Goal: Task Accomplishment & Management: Use online tool/utility

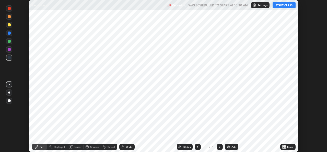
scroll to position [152, 327]
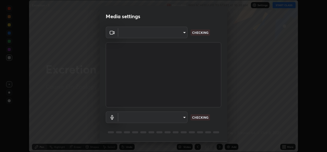
type input "a83bb134842fd6c46cae91b6313aa5efba961fee809e7364c6ef7c36ed00ea69"
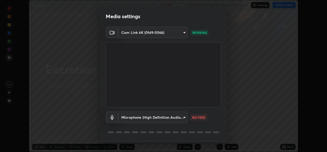
scroll to position [16, 0]
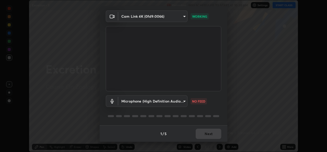
click at [182, 101] on body "Erase all Excretion - 3 Recording WAS SCHEDULED TO START AT 10:30 AM Settings S…" at bounding box center [163, 76] width 327 height 152
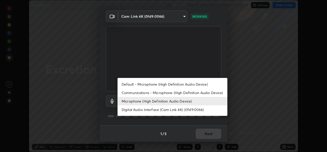
click at [170, 83] on li "Default - Microphone (High Definition Audio Device)" at bounding box center [173, 84] width 110 height 8
type input "default"
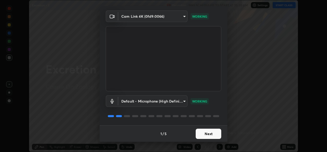
click at [207, 133] on button "Next" at bounding box center [209, 133] width 26 height 10
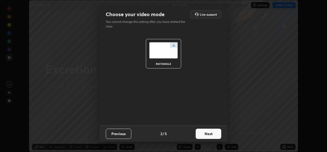
scroll to position [0, 0]
click at [209, 135] on button "Next" at bounding box center [209, 133] width 26 height 10
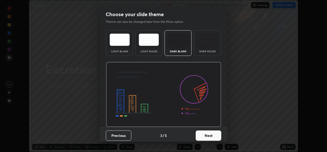
click at [213, 137] on button "Next" at bounding box center [209, 135] width 26 height 10
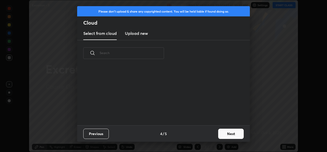
click at [225, 132] on button "Next" at bounding box center [231, 133] width 26 height 10
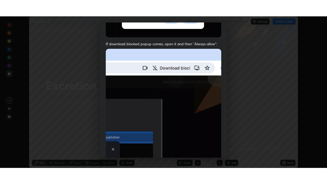
scroll to position [120, 0]
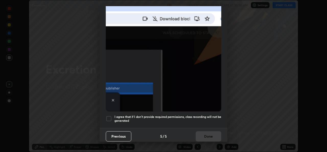
click at [108, 115] on div at bounding box center [109, 118] width 6 height 6
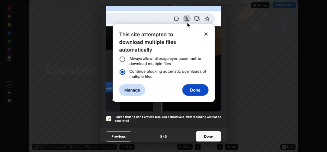
click at [207, 132] on button "Done" at bounding box center [209, 136] width 26 height 10
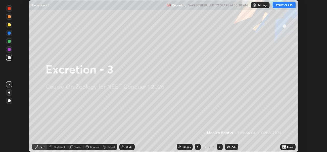
click at [282, 7] on button "START CLASS" at bounding box center [284, 5] width 23 height 6
click at [288, 148] on div "More" at bounding box center [290, 146] width 6 height 3
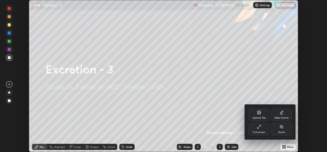
click at [261, 131] on div "Full screen" at bounding box center [259, 132] width 13 height 3
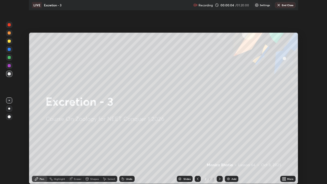
scroll to position [184, 327]
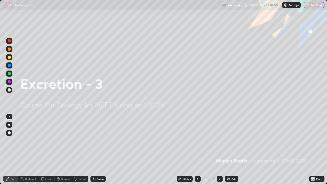
click at [237, 151] on div "Add" at bounding box center [232, 179] width 14 height 6
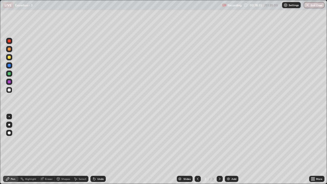
click at [237, 151] on div "Add" at bounding box center [232, 179] width 14 height 6
click at [9, 66] on div at bounding box center [9, 65] width 3 height 3
click at [233, 151] on div "Add" at bounding box center [234, 179] width 5 height 3
click at [11, 127] on div at bounding box center [9, 125] width 6 height 6
click at [66, 151] on div "Shapes" at bounding box center [65, 179] width 9 height 3
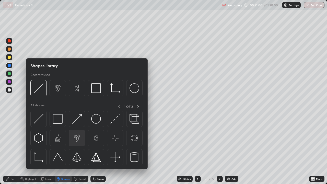
click at [78, 143] on img at bounding box center [77, 138] width 10 height 10
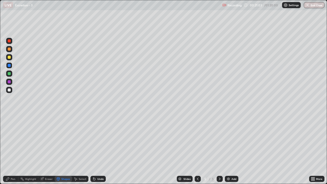
click at [10, 91] on div at bounding box center [9, 89] width 3 height 3
click at [79, 151] on div "Select" at bounding box center [83, 179] width 8 height 3
click at [63, 151] on div "Shapes" at bounding box center [65, 179] width 9 height 3
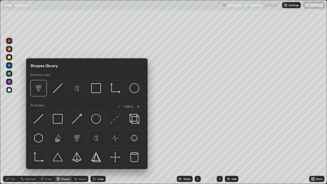
click at [63, 151] on div "Shapes" at bounding box center [65, 179] width 9 height 3
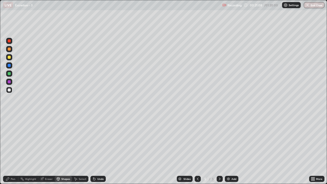
click at [98, 151] on div "Undo" at bounding box center [100, 179] width 6 height 3
click at [64, 151] on div "Shapes" at bounding box center [65, 179] width 9 height 3
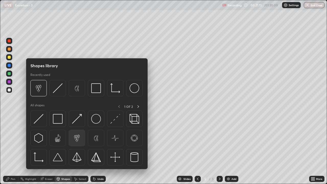
click at [78, 139] on img at bounding box center [77, 138] width 10 height 10
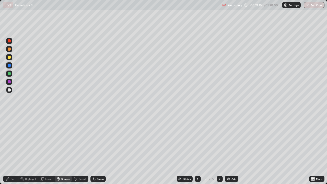
click at [13, 151] on div "Pen" at bounding box center [13, 179] width 5 height 3
click at [9, 74] on div at bounding box center [9, 73] width 3 height 3
click at [9, 82] on div at bounding box center [9, 81] width 3 height 3
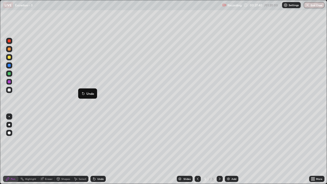
click at [235, 151] on div "Add" at bounding box center [234, 179] width 5 height 3
click at [64, 151] on div "Shapes" at bounding box center [65, 179] width 9 height 3
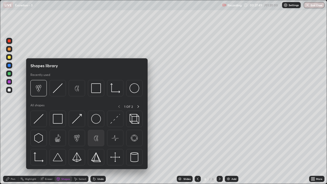
click at [100, 137] on img at bounding box center [96, 138] width 10 height 10
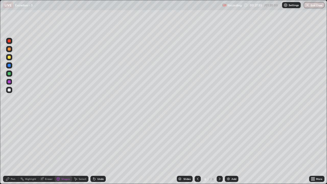
click at [10, 151] on div "Pen" at bounding box center [10, 179] width 15 height 6
click at [10, 58] on div at bounding box center [9, 57] width 3 height 3
click at [48, 151] on div "Eraser" at bounding box center [49, 179] width 8 height 3
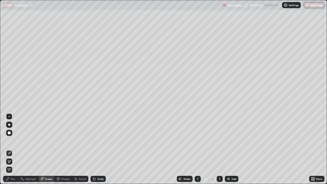
click at [14, 151] on div "Pen" at bounding box center [10, 179] width 15 height 6
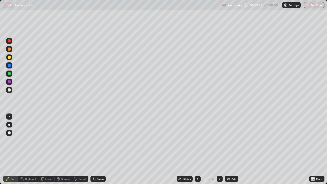
click at [9, 76] on div at bounding box center [9, 74] width 6 height 6
click at [9, 66] on div at bounding box center [9, 65] width 3 height 3
click at [10, 51] on div at bounding box center [9, 49] width 6 height 6
click at [7, 90] on div at bounding box center [9, 90] width 6 height 6
click at [9, 76] on div at bounding box center [9, 74] width 6 height 6
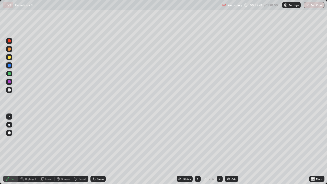
click at [10, 66] on div at bounding box center [9, 65] width 3 height 3
click at [234, 151] on div "Add" at bounding box center [234, 179] width 5 height 3
click at [47, 151] on div "Eraser" at bounding box center [49, 179] width 8 height 3
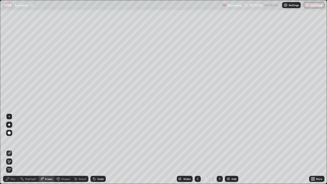
click at [65, 151] on div "Shapes" at bounding box center [65, 179] width 9 height 3
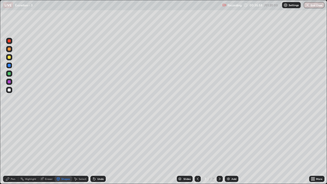
click at [9, 90] on div at bounding box center [9, 89] width 3 height 3
click at [11, 151] on div "Pen" at bounding box center [13, 179] width 5 height 3
click at [9, 82] on div at bounding box center [9, 81] width 3 height 3
click at [8, 89] on div at bounding box center [9, 89] width 3 height 3
click at [8, 76] on div at bounding box center [9, 74] width 6 height 6
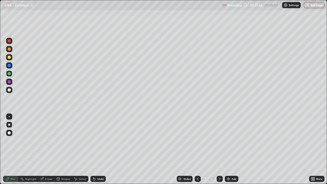
click at [9, 66] on div at bounding box center [9, 65] width 3 height 3
click at [197, 151] on icon at bounding box center [198, 179] width 4 height 4
click at [219, 151] on icon at bounding box center [220, 179] width 4 height 4
click at [197, 151] on icon at bounding box center [198, 179] width 4 height 4
click at [186, 151] on div "Slides" at bounding box center [185, 179] width 16 height 6
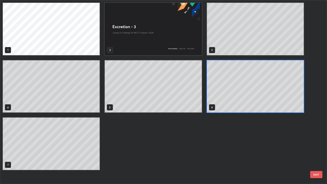
scroll to position [182, 324]
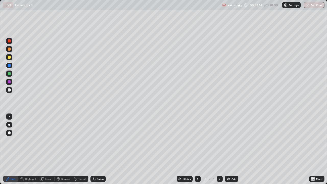
click at [213, 151] on div "7" at bounding box center [213, 179] width 3 height 5
click at [219, 151] on icon at bounding box center [220, 179] width 4 height 4
click at [234, 151] on div "Add" at bounding box center [234, 179] width 5 height 3
click at [11, 91] on div at bounding box center [9, 90] width 6 height 6
click at [10, 57] on div at bounding box center [9, 57] width 3 height 3
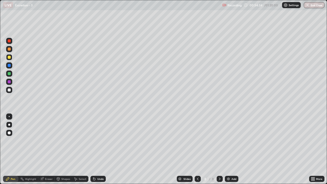
click at [9, 41] on div at bounding box center [9, 40] width 3 height 3
click at [9, 75] on div at bounding box center [9, 74] width 6 height 6
click at [8, 83] on div at bounding box center [9, 81] width 3 height 3
click at [10, 40] on div at bounding box center [9, 40] width 3 height 3
click at [8, 65] on div at bounding box center [9, 65] width 3 height 3
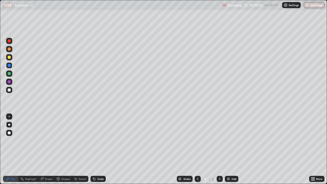
click at [12, 43] on div at bounding box center [9, 41] width 6 height 8
click at [232, 151] on div "Add" at bounding box center [234, 179] width 5 height 3
click at [9, 89] on div at bounding box center [9, 89] width 3 height 3
click at [9, 58] on div at bounding box center [9, 57] width 3 height 3
click at [10, 83] on div at bounding box center [9, 81] width 3 height 3
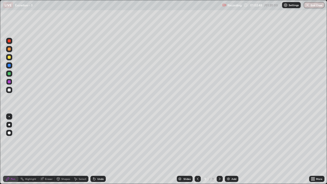
click at [10, 66] on div at bounding box center [9, 65] width 3 height 3
click at [197, 151] on icon at bounding box center [198, 179] width 2 height 3
click at [8, 41] on div at bounding box center [9, 40] width 3 height 3
click at [9, 49] on div at bounding box center [9, 49] width 3 height 3
click at [8, 83] on div at bounding box center [9, 81] width 3 height 3
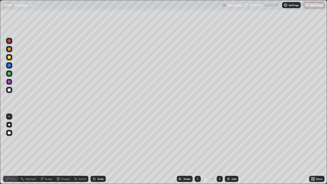
click at [93, 151] on icon at bounding box center [93, 178] width 1 height 1
click at [10, 41] on div at bounding box center [9, 40] width 3 height 3
click at [238, 151] on div "Add" at bounding box center [232, 179] width 14 height 6
click at [9, 57] on div at bounding box center [9, 57] width 3 height 3
click at [8, 40] on div at bounding box center [9, 40] width 3 height 3
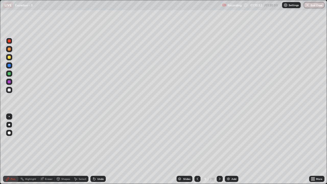
click at [9, 57] on div at bounding box center [9, 57] width 3 height 3
click at [9, 49] on div at bounding box center [9, 49] width 3 height 3
click at [11, 76] on div at bounding box center [9, 74] width 6 height 6
click at [316, 5] on button "End Class" at bounding box center [314, 5] width 21 height 6
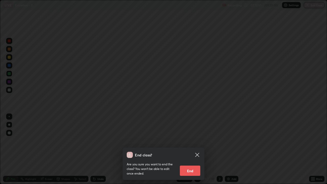
click at [187, 151] on button "End" at bounding box center [190, 171] width 20 height 10
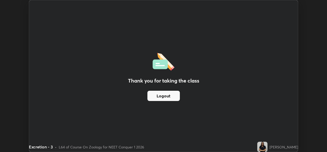
scroll to position [25418, 25243]
